Goal: Understand process/instructions

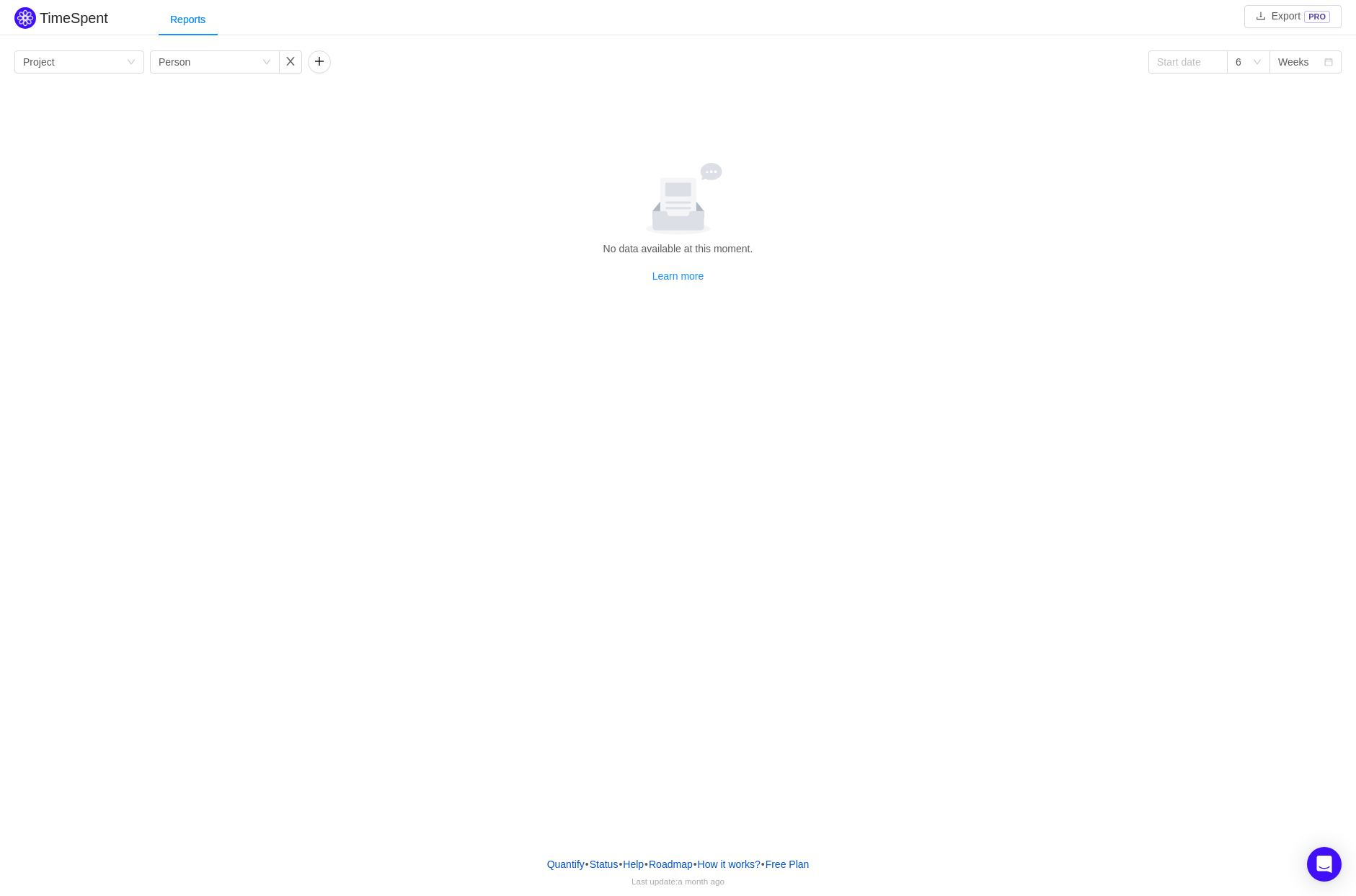
click at [854, 151] on div "Group by Project Group by Person 6 Weeks No data available at this moment. Lear…" at bounding box center [678, 167] width 1327 height 234
click at [1297, 14] on button "Export PRO" at bounding box center [1293, 16] width 97 height 23
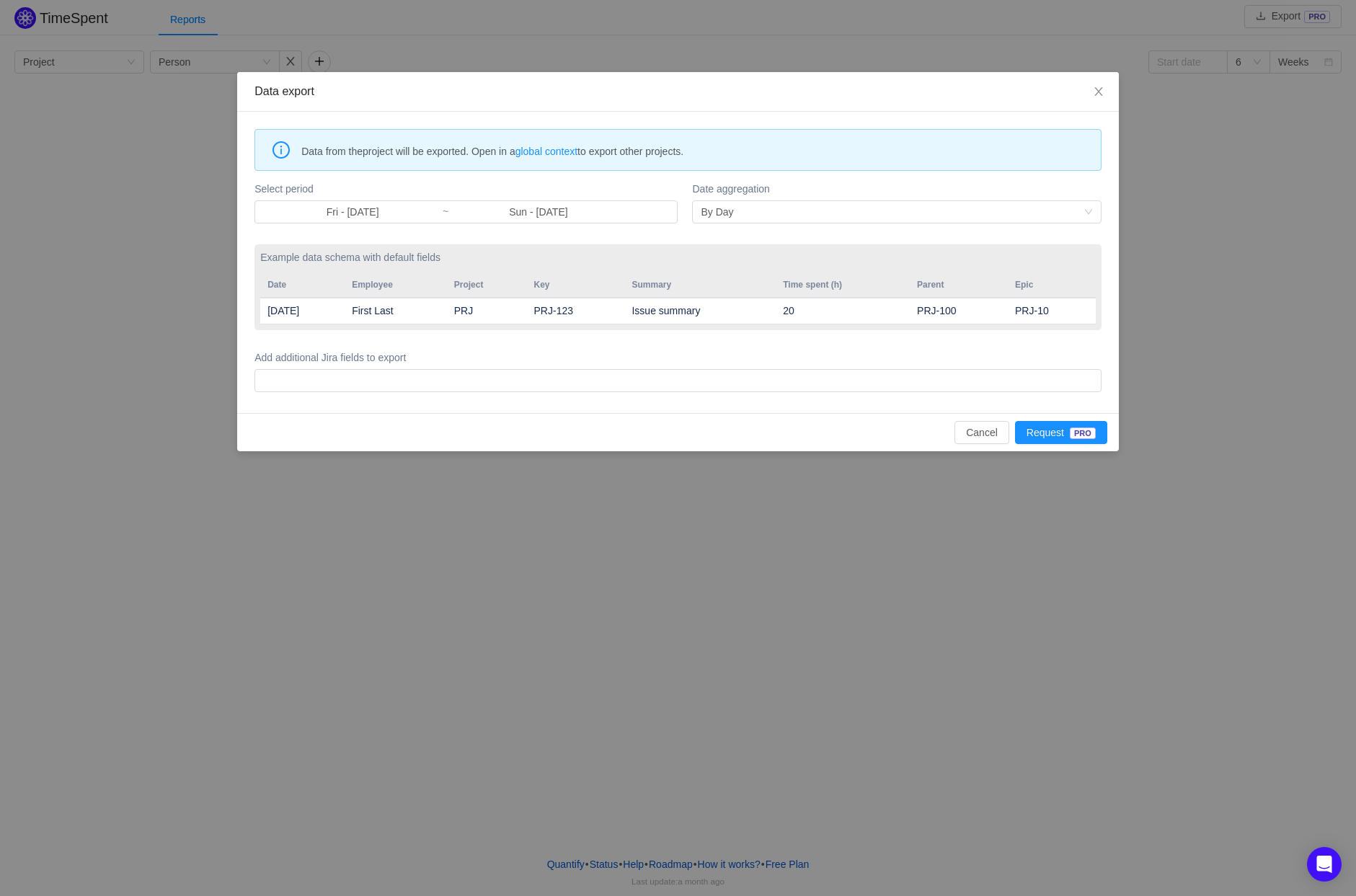
click at [747, 295] on th "Summary" at bounding box center [700, 285] width 152 height 25
click at [760, 307] on td "Issue summary" at bounding box center [700, 311] width 152 height 27
click at [408, 299] on td "First Last" at bounding box center [396, 311] width 102 height 27
click at [403, 304] on td "First Last" at bounding box center [396, 311] width 102 height 27
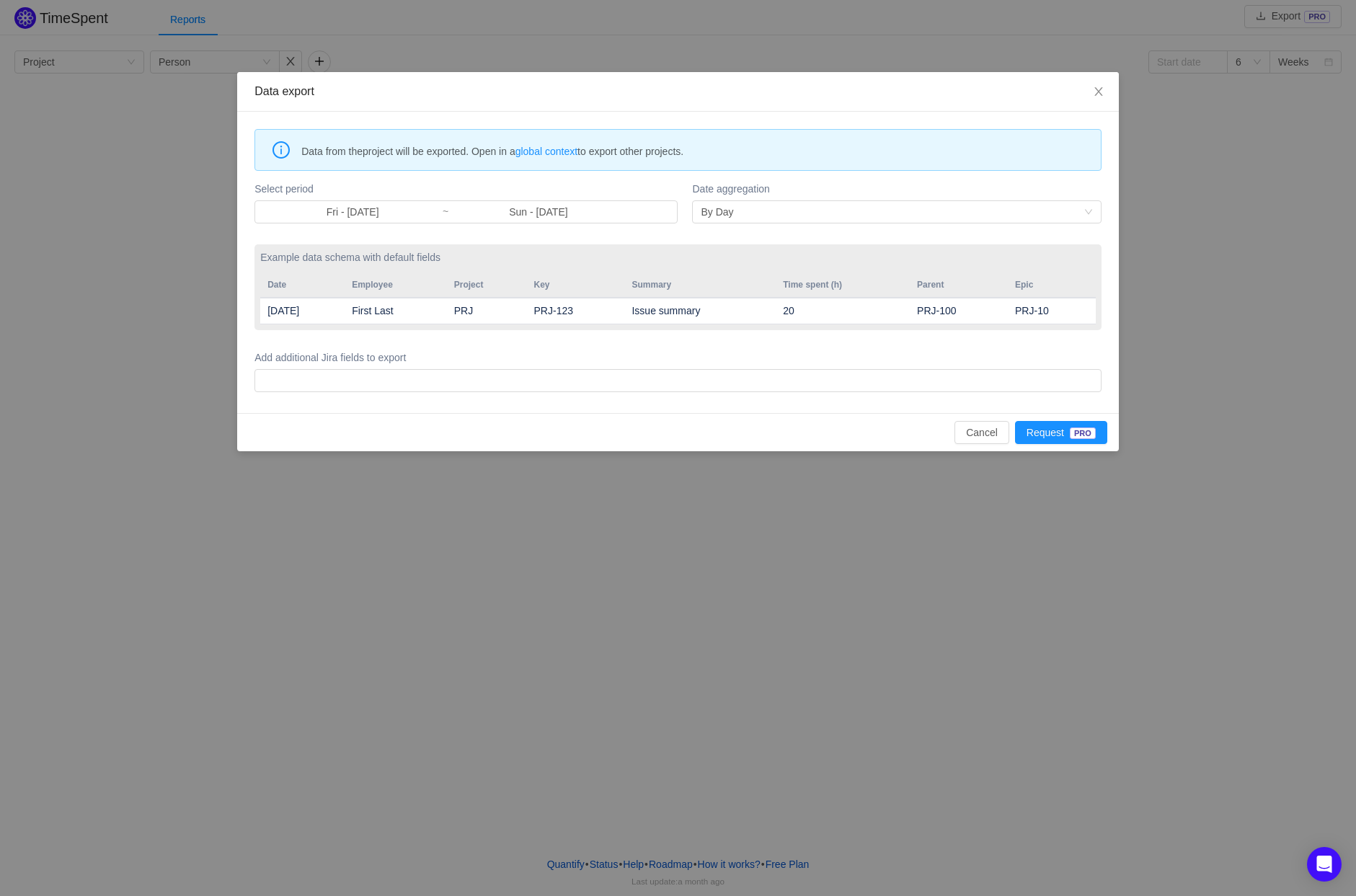
click at [617, 286] on th "Key" at bounding box center [575, 285] width 98 height 25
drag, startPoint x: 335, startPoint y: 153, endPoint x: 355, endPoint y: 152, distance: 20.0
click at [355, 152] on span "Data from the project will be exported. Open in a global context to export othe…" at bounding box center [695, 152] width 789 height 16
drag, startPoint x: 369, startPoint y: 151, endPoint x: 425, endPoint y: 153, distance: 56.0
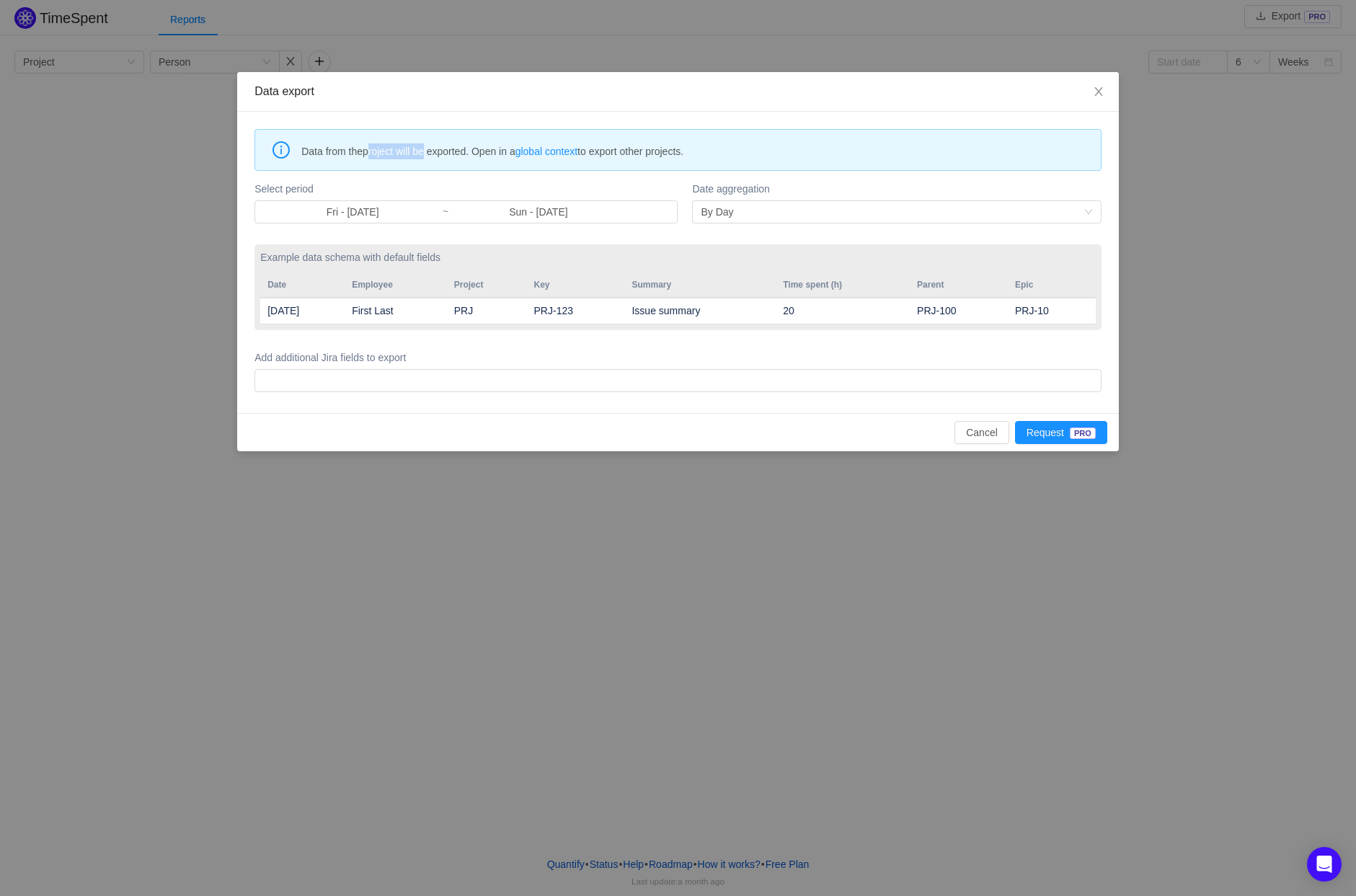
click at [425, 153] on span "Data from the project will be exported. Open in a global context to export othe…" at bounding box center [695, 152] width 789 height 16
click at [426, 153] on span "Data from the project will be exported. Open in a global context to export othe…" at bounding box center [695, 152] width 789 height 16
drag, startPoint x: 436, startPoint y: 153, endPoint x: 480, endPoint y: 154, distance: 44.0
click at [480, 154] on span "Data from the project will be exported. Open in a global context to export othe…" at bounding box center [695, 152] width 789 height 16
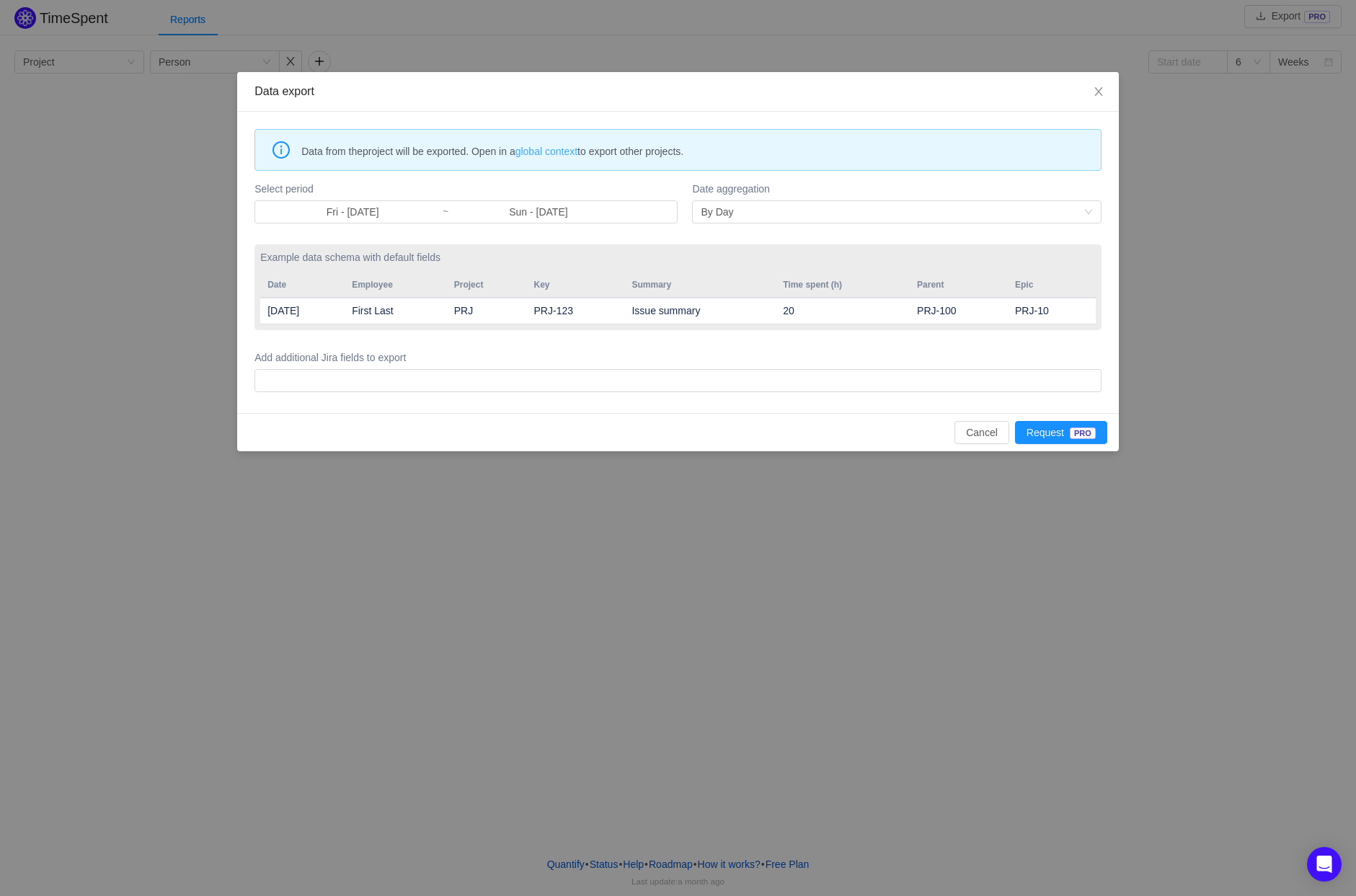
drag, startPoint x: 485, startPoint y: 154, endPoint x: 537, endPoint y: 157, distance: 52.1
click at [527, 156] on span "Data from the project will be exported. Open in a global context to export othe…" at bounding box center [695, 152] width 789 height 16
click at [537, 157] on link "global context" at bounding box center [546, 151] width 62 height 11
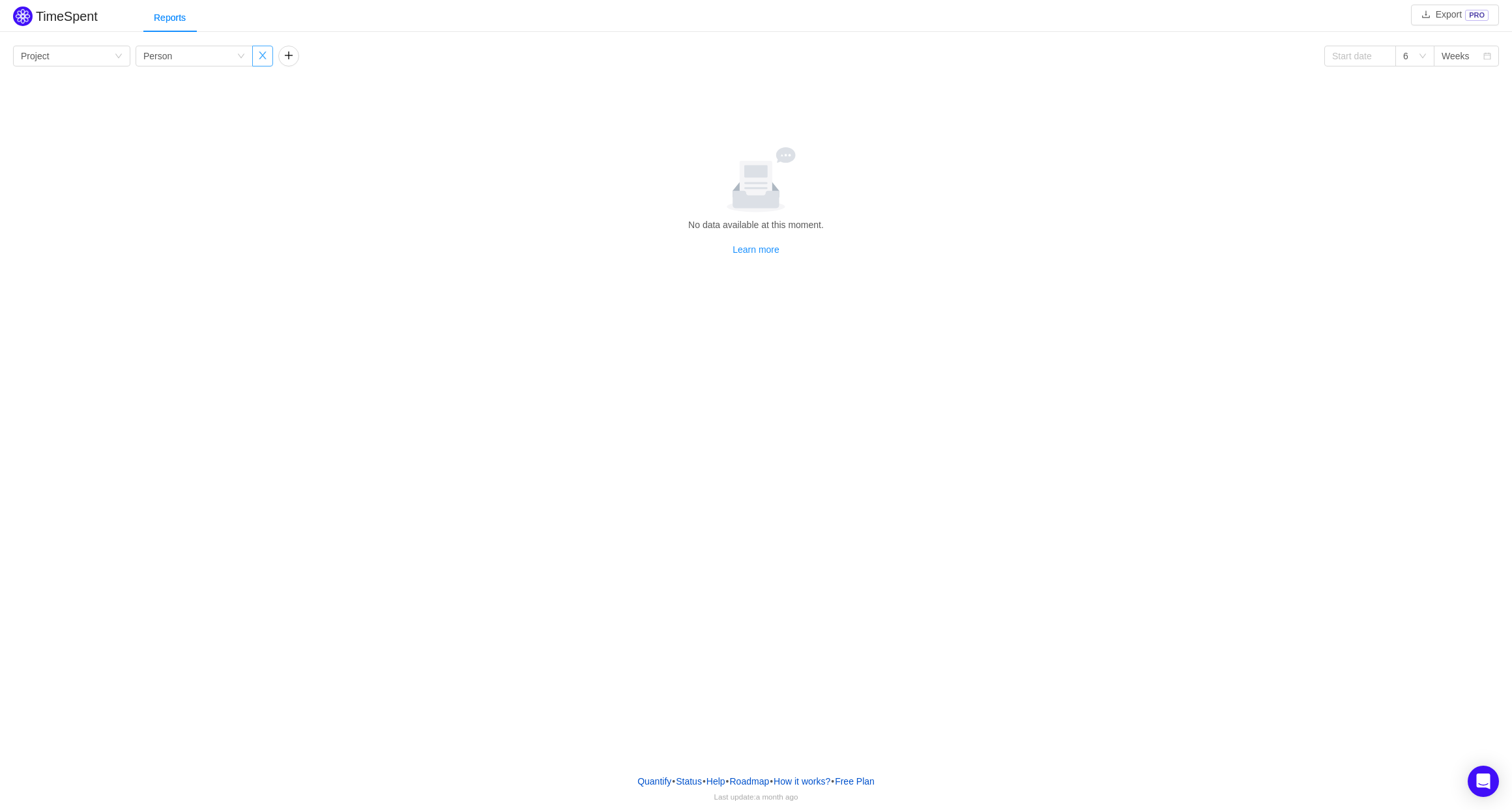
click at [263, 53] on button "button" at bounding box center [263, 56] width 21 height 21
click at [123, 51] on div "Group by Project" at bounding box center [72, 56] width 117 height 21
click at [146, 56] on button "button" at bounding box center [146, 56] width 21 height 21
click at [289, 61] on button "button" at bounding box center [288, 56] width 21 height 21
click at [374, 50] on div "Group by" at bounding box center [332, 56] width 93 height 20
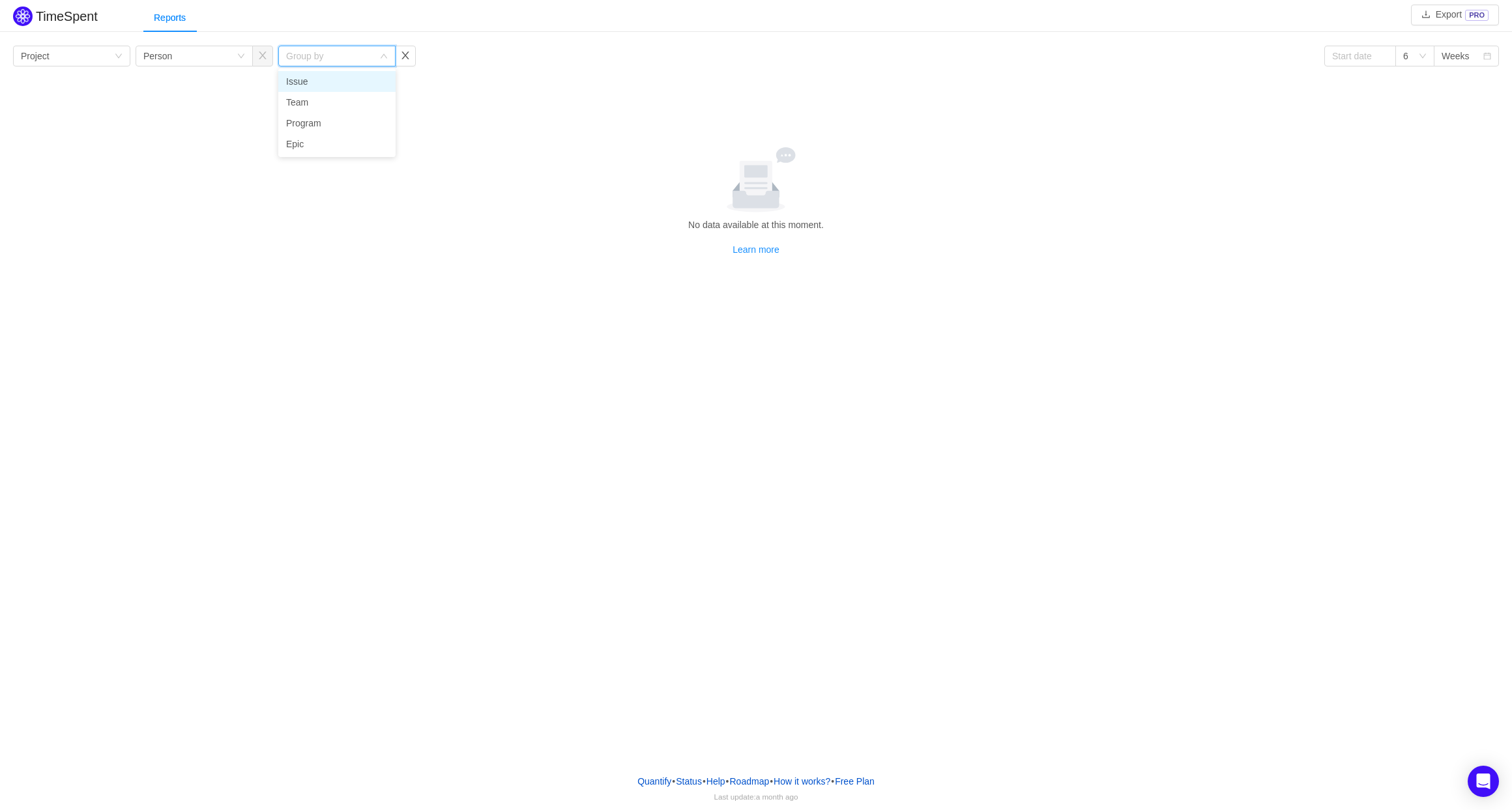
click at [359, 75] on li "Issue" at bounding box center [337, 81] width 117 height 21
click at [402, 57] on button "button" at bounding box center [405, 56] width 21 height 21
click at [281, 54] on button "button" at bounding box center [288, 56] width 21 height 21
click at [476, 59] on div "Group by Project Group by Person Group by Issue 6 Weeks" at bounding box center [756, 56] width 1486 height 21
click at [764, 252] on link "Learn more" at bounding box center [756, 249] width 47 height 10
